Goal: Information Seeking & Learning: Understand process/instructions

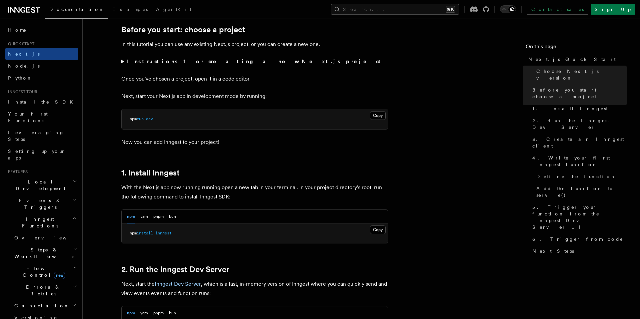
scroll to position [261, 0]
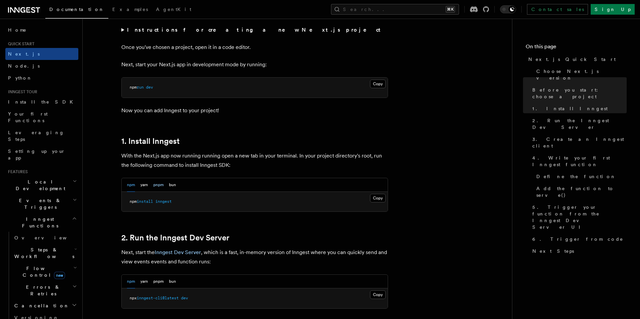
click at [158, 183] on button "pnpm" at bounding box center [158, 185] width 10 height 14
click at [378, 197] on button "Copy Copied" at bounding box center [378, 198] width 16 height 9
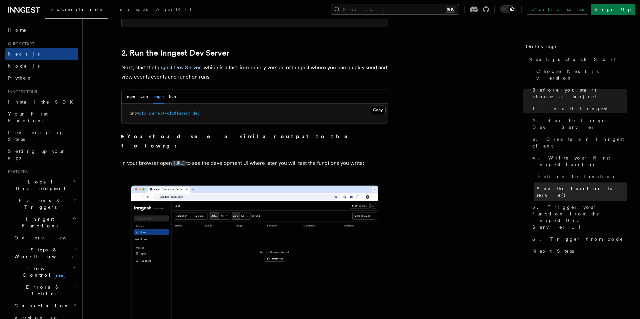
scroll to position [454, 0]
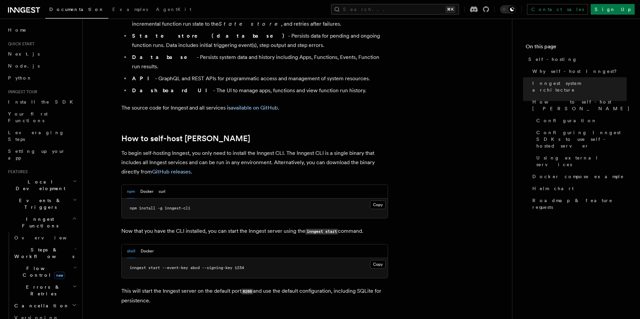
scroll to position [631, 0]
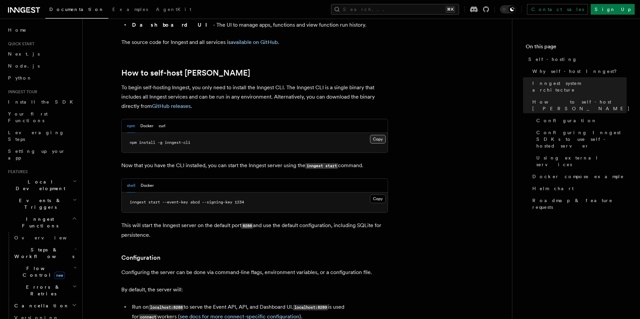
click at [378, 135] on button "Copy Copied" at bounding box center [378, 139] width 16 height 9
